Goal: Task Accomplishment & Management: Manage account settings

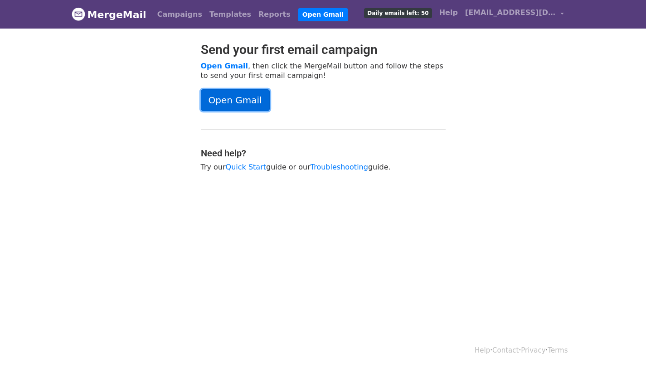
click at [240, 101] on link "Open Gmail" at bounding box center [235, 100] width 69 height 22
click at [431, 14] on span "Daily emails left: 50" at bounding box center [398, 13] width 68 height 10
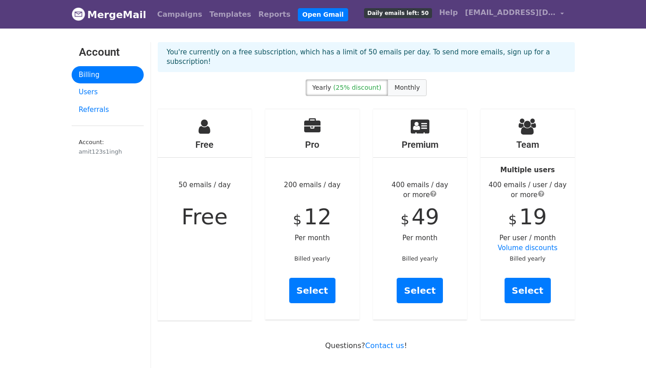
click at [394, 84] on span "Monthly" at bounding box center [406, 87] width 25 height 7
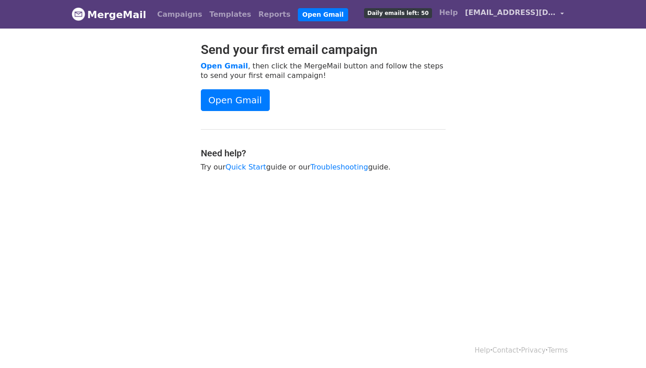
click at [529, 13] on span "[EMAIL_ADDRESS][DOMAIN_NAME]" at bounding box center [510, 12] width 91 height 11
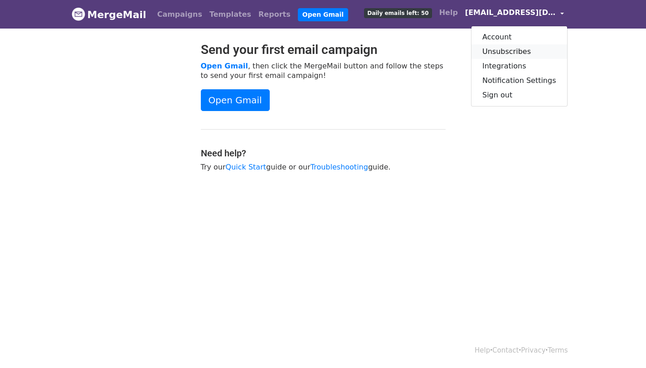
click at [510, 49] on link "Unsubscribes" at bounding box center [519, 51] width 96 height 15
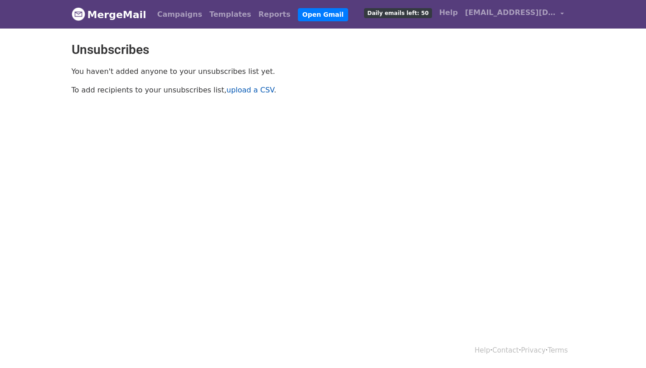
click at [230, 90] on link "upload a CSV" at bounding box center [251, 90] width 48 height 9
click at [238, 93] on link "upload a CSV" at bounding box center [251, 90] width 48 height 9
